Goal: Obtain resource: Obtain resource

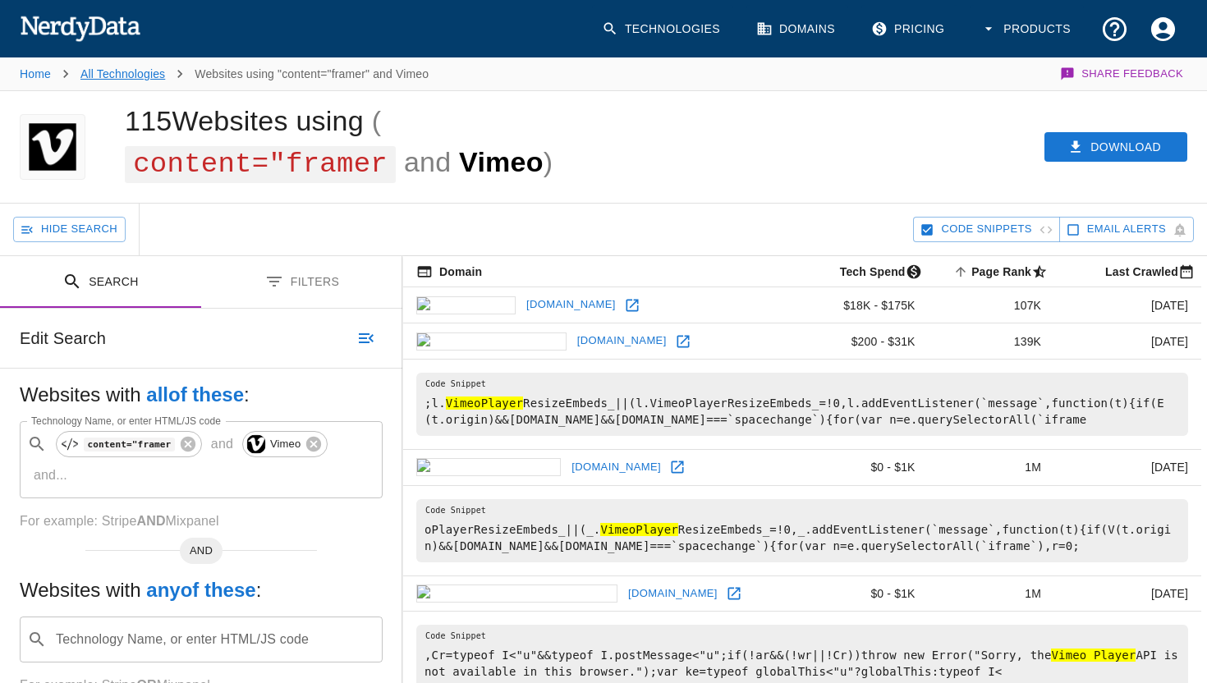
click at [125, 68] on link "All Technologies" at bounding box center [122, 73] width 85 height 13
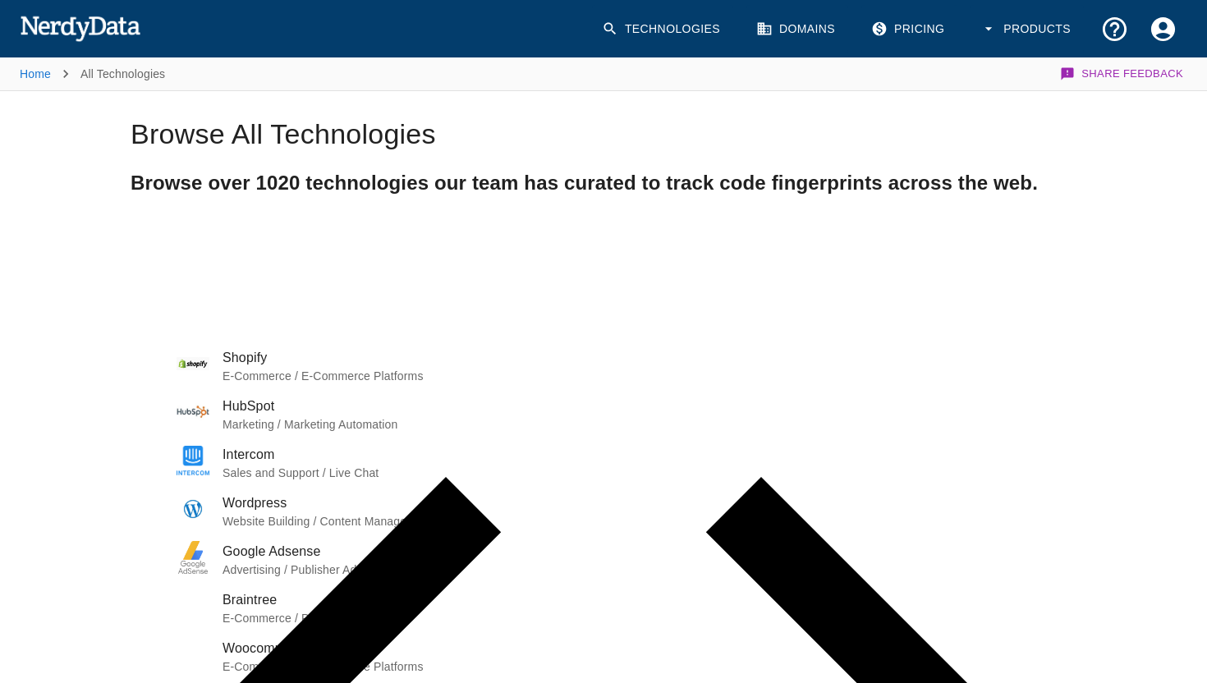
paste input "cdn-cgi/imagedelivery/"
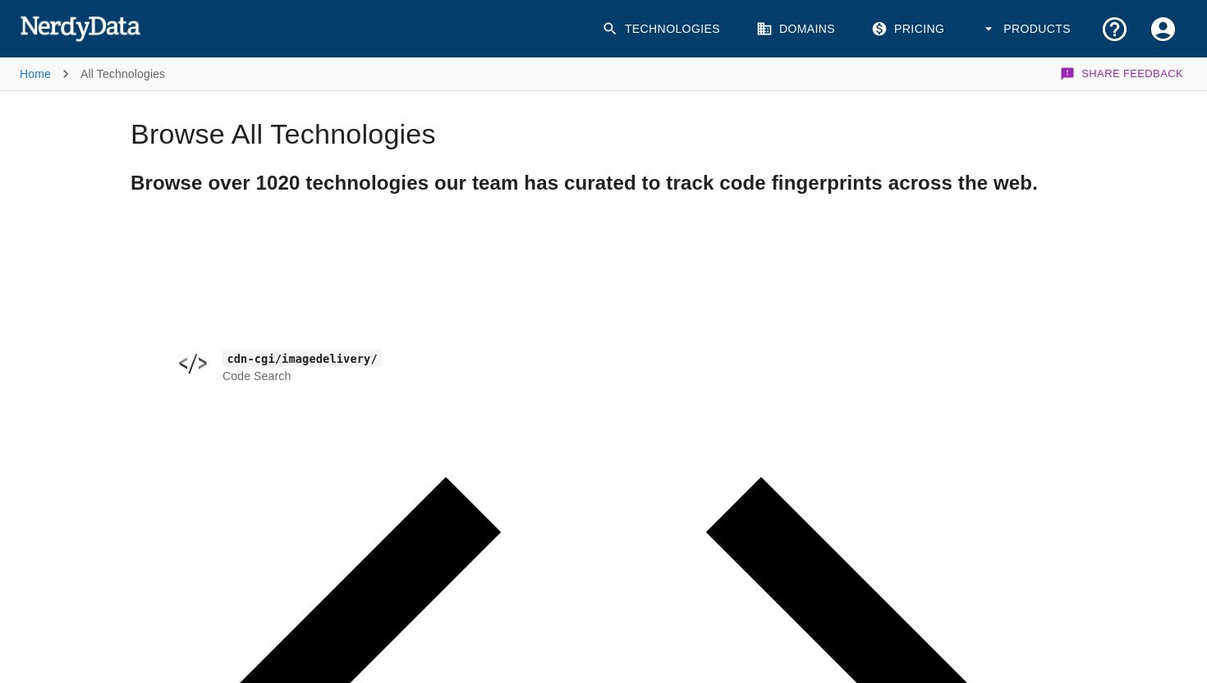
click at [318, 355] on code "cdn-cgi/imagedelivery/" at bounding box center [301, 358] width 159 height 17
type input "cdn-cgi/imagedelivery/"
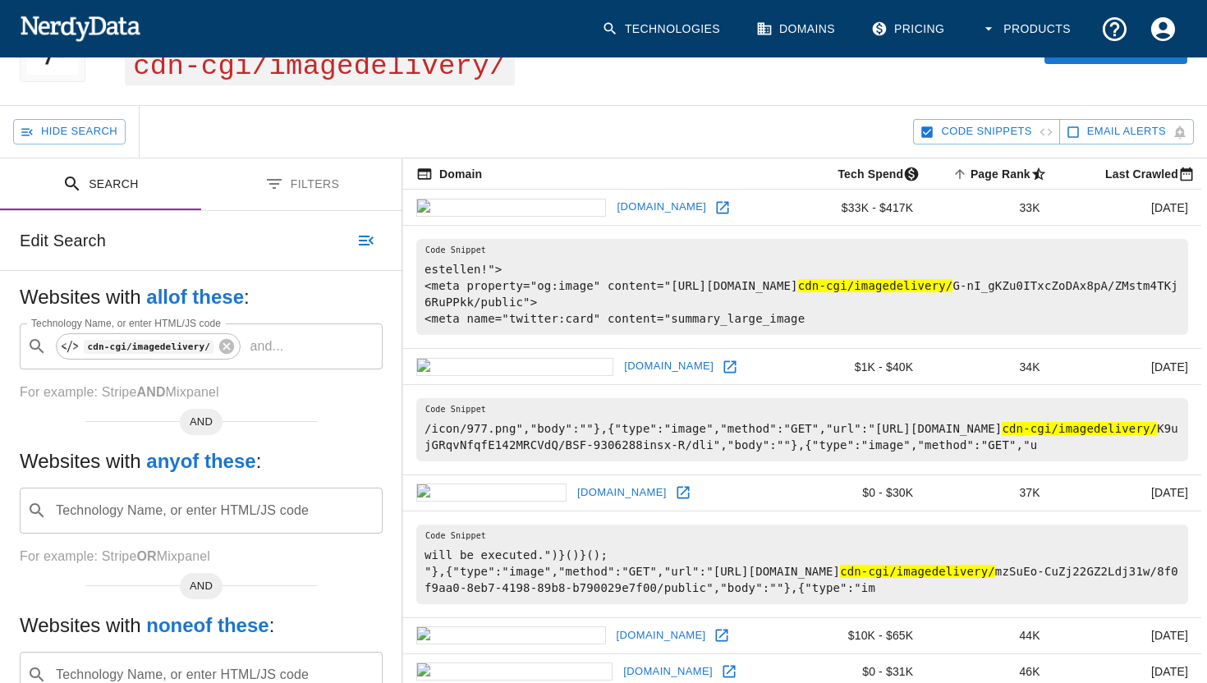
scroll to position [142, 0]
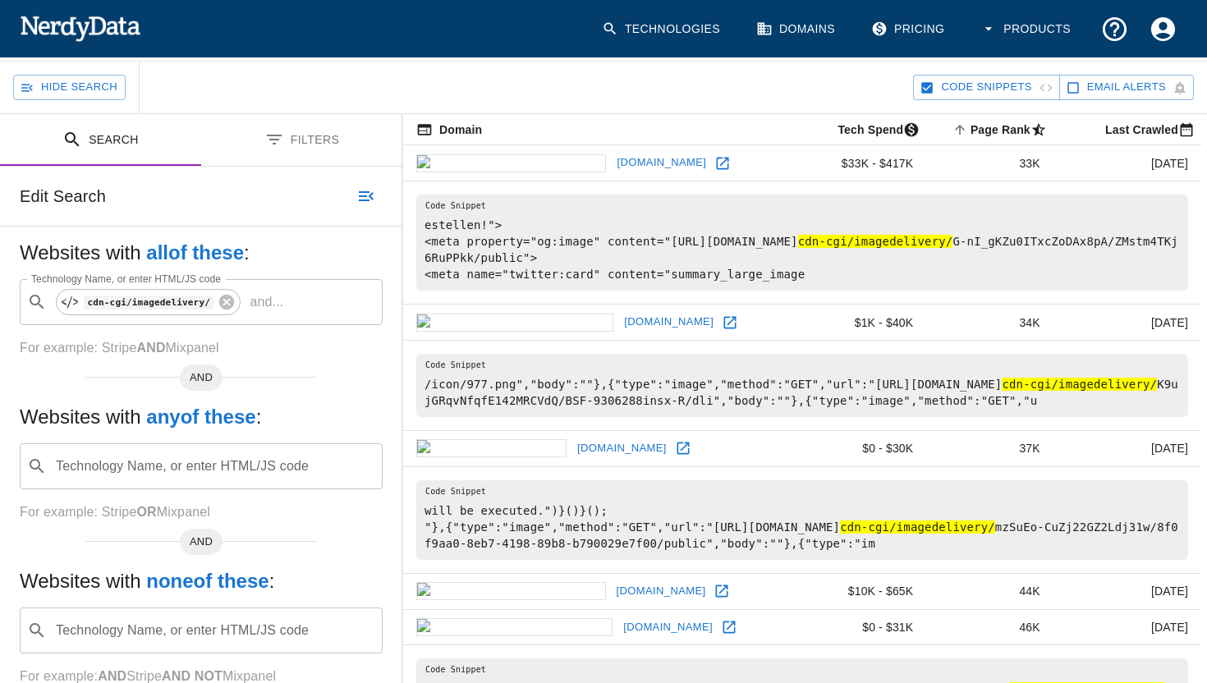
click at [675, 441] on icon at bounding box center [683, 448] width 16 height 16
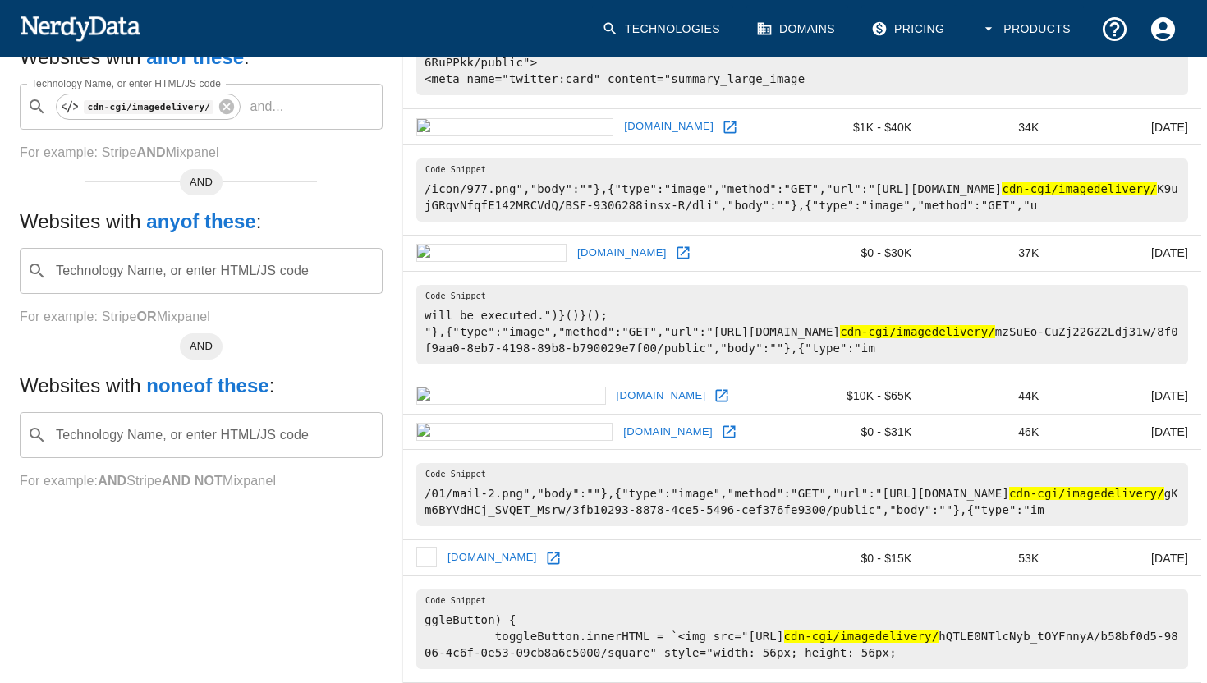
scroll to position [0, 0]
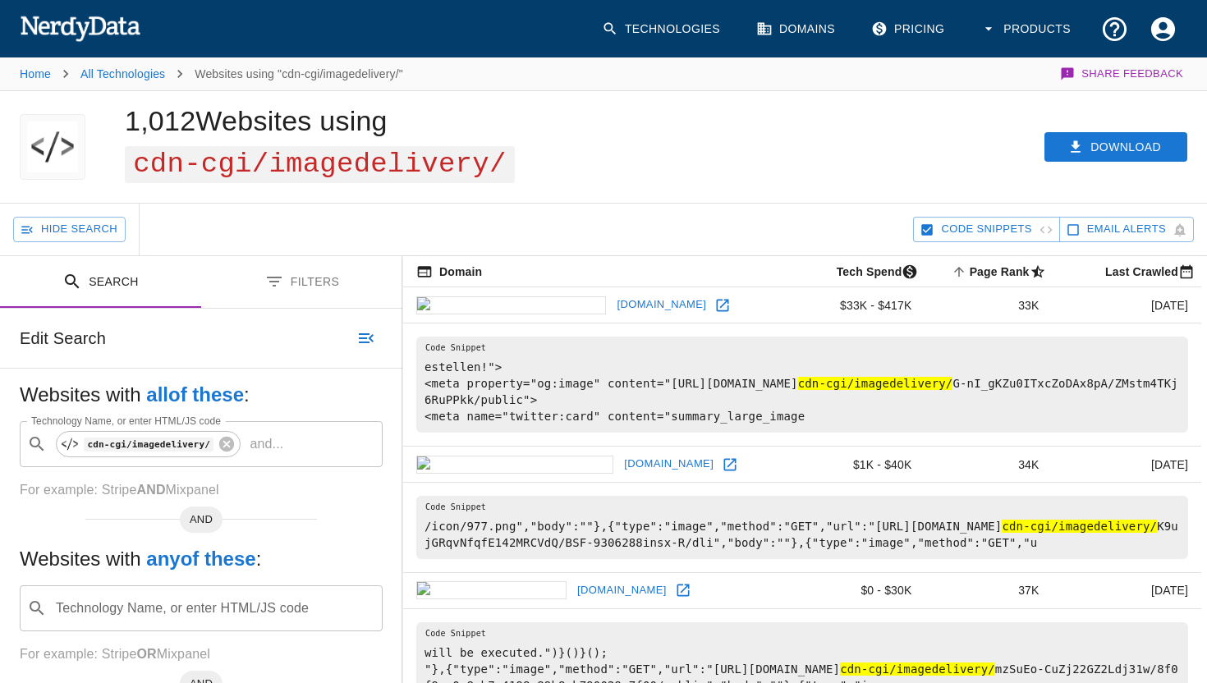
click at [714, 302] on icon at bounding box center [722, 305] width 16 height 16
click at [721, 457] on icon at bounding box center [729, 464] width 16 height 16
click at [1119, 135] on button "Download" at bounding box center [1115, 147] width 143 height 30
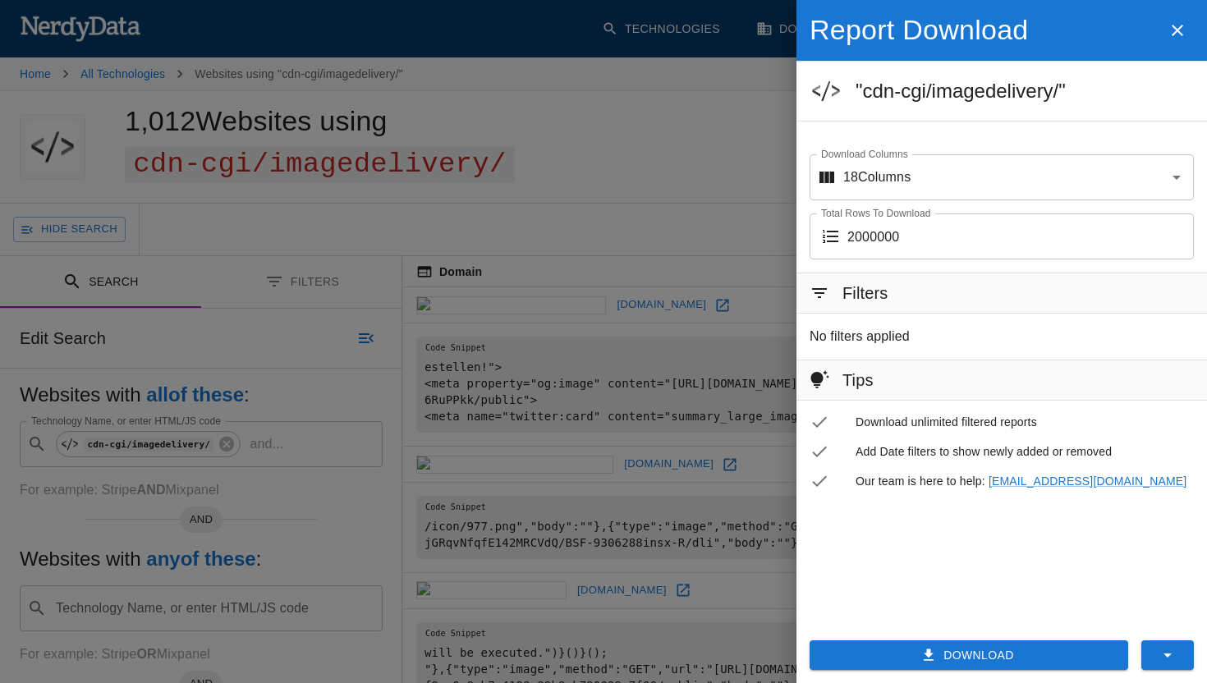
click at [1172, 36] on icon "button" at bounding box center [1177, 31] width 20 height 20
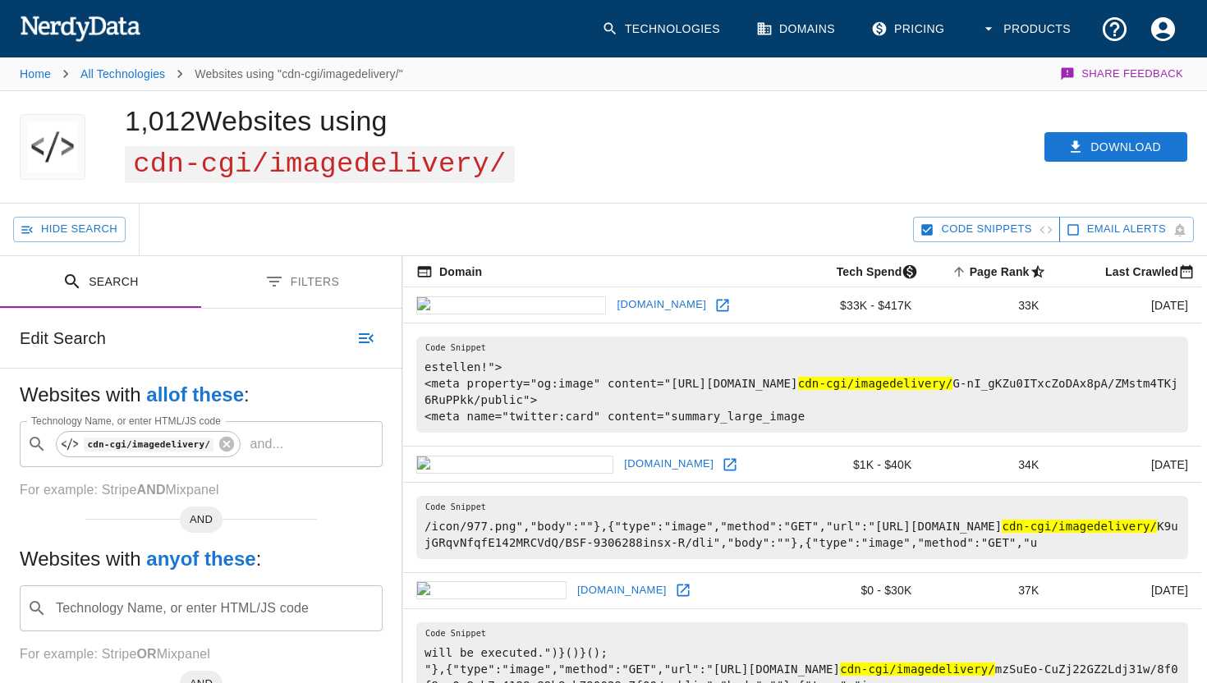
click at [1017, 224] on span "Code Snippets" at bounding box center [986, 229] width 90 height 19
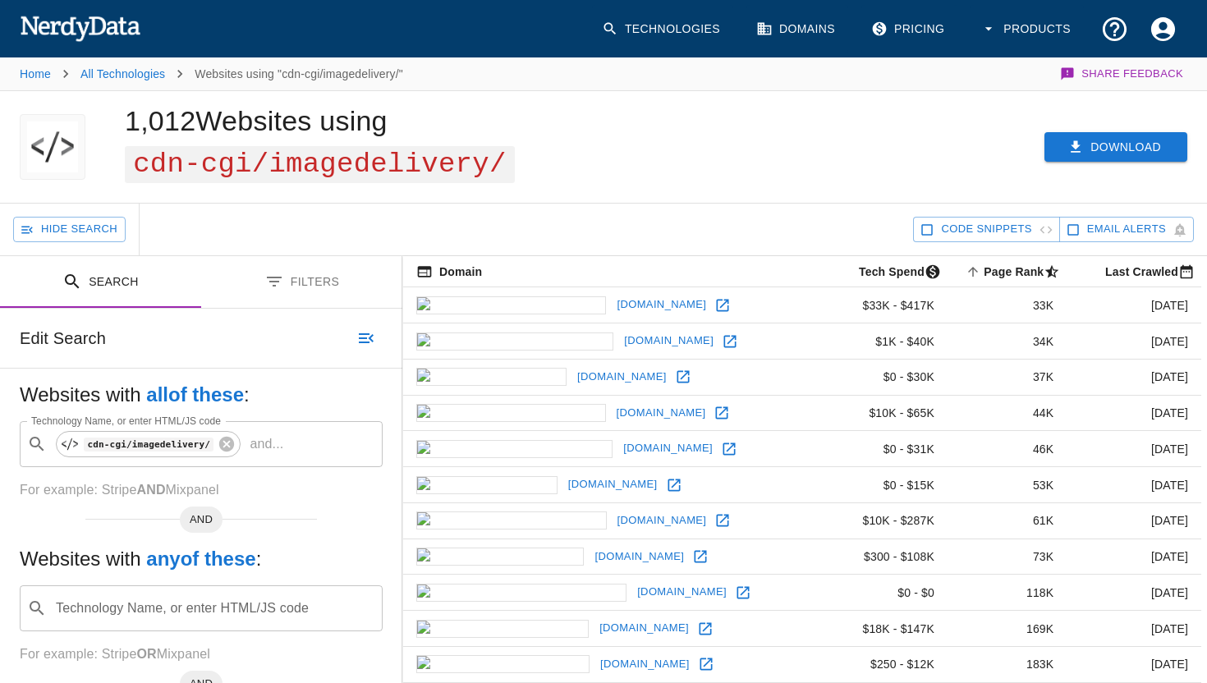
click at [1125, 146] on button "Download" at bounding box center [1115, 147] width 143 height 30
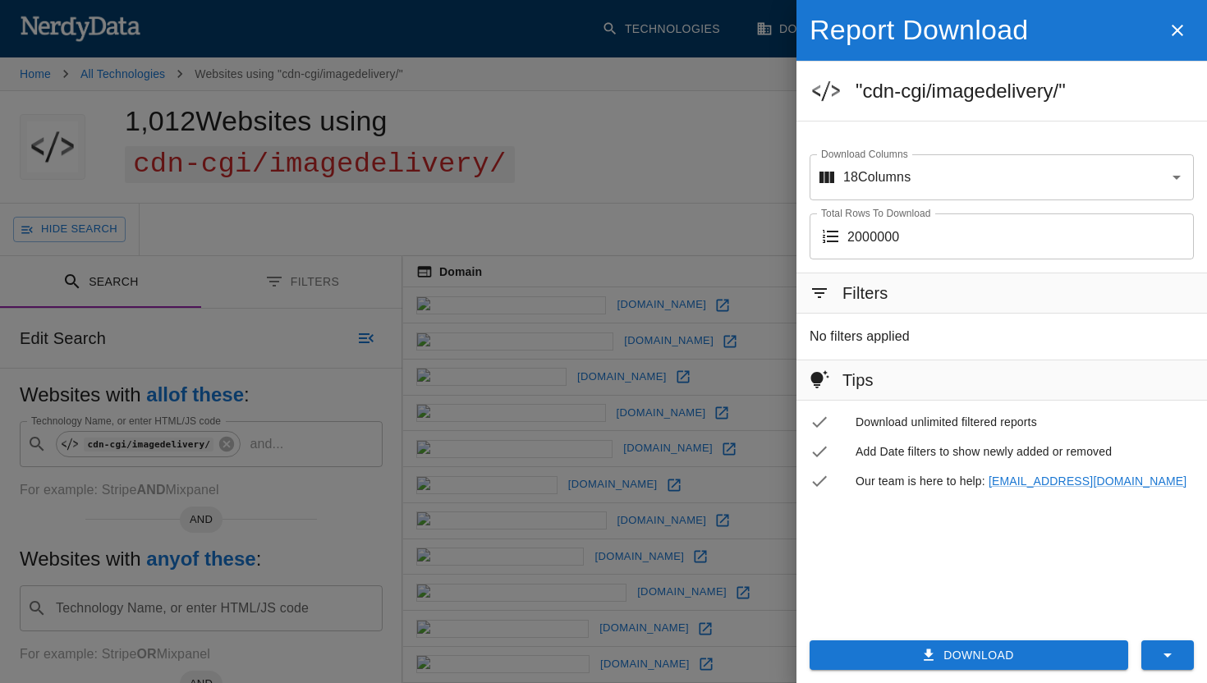
click at [898, 657] on button "Download" at bounding box center [968, 655] width 318 height 30
